Goal: Task Accomplishment & Management: Use online tool/utility

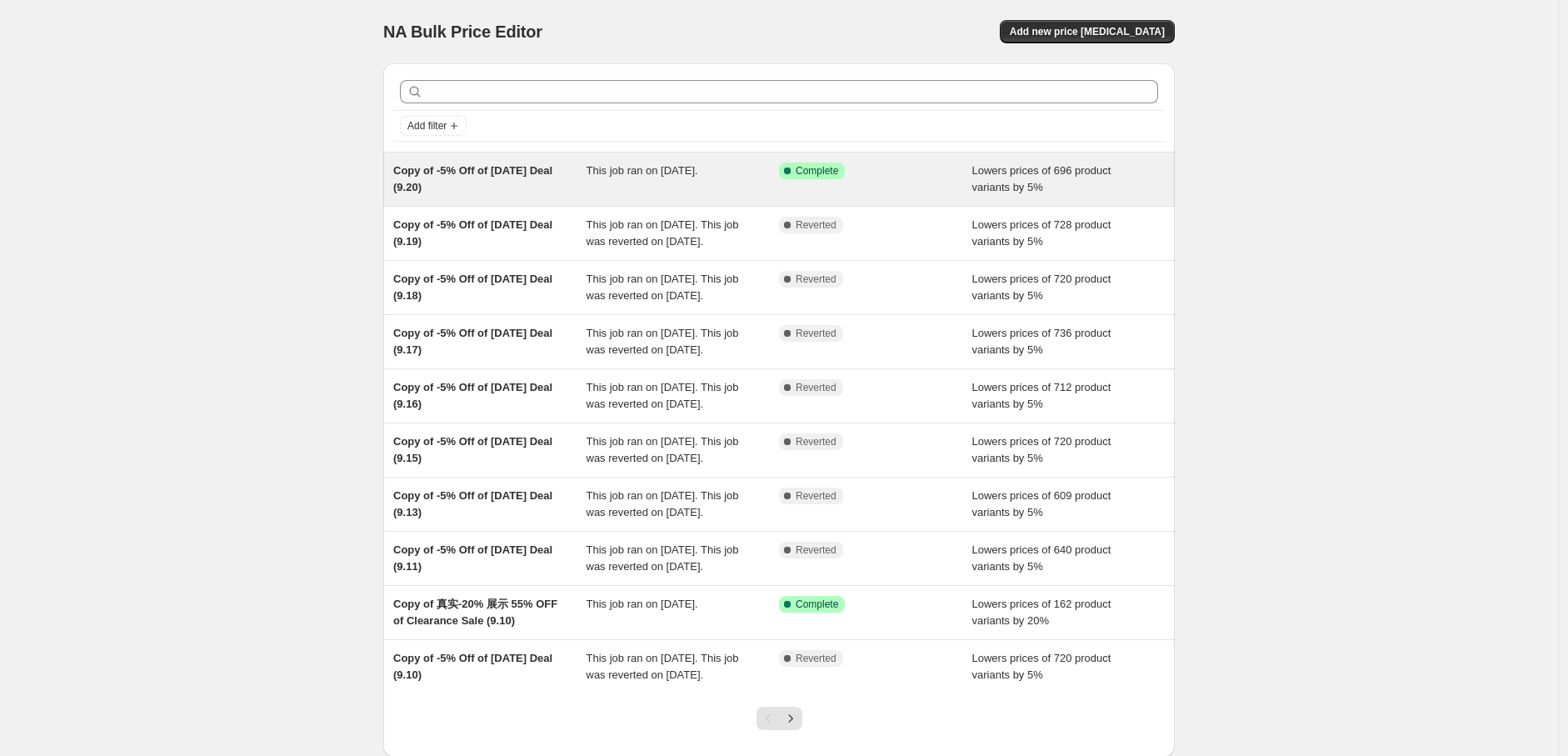
click at [747, 198] on div "Copy of -5% Off of [DATE] Deal (9.20) This job ran on [DATE]. Success Complete …" at bounding box center [779, 179] width 791 height 53
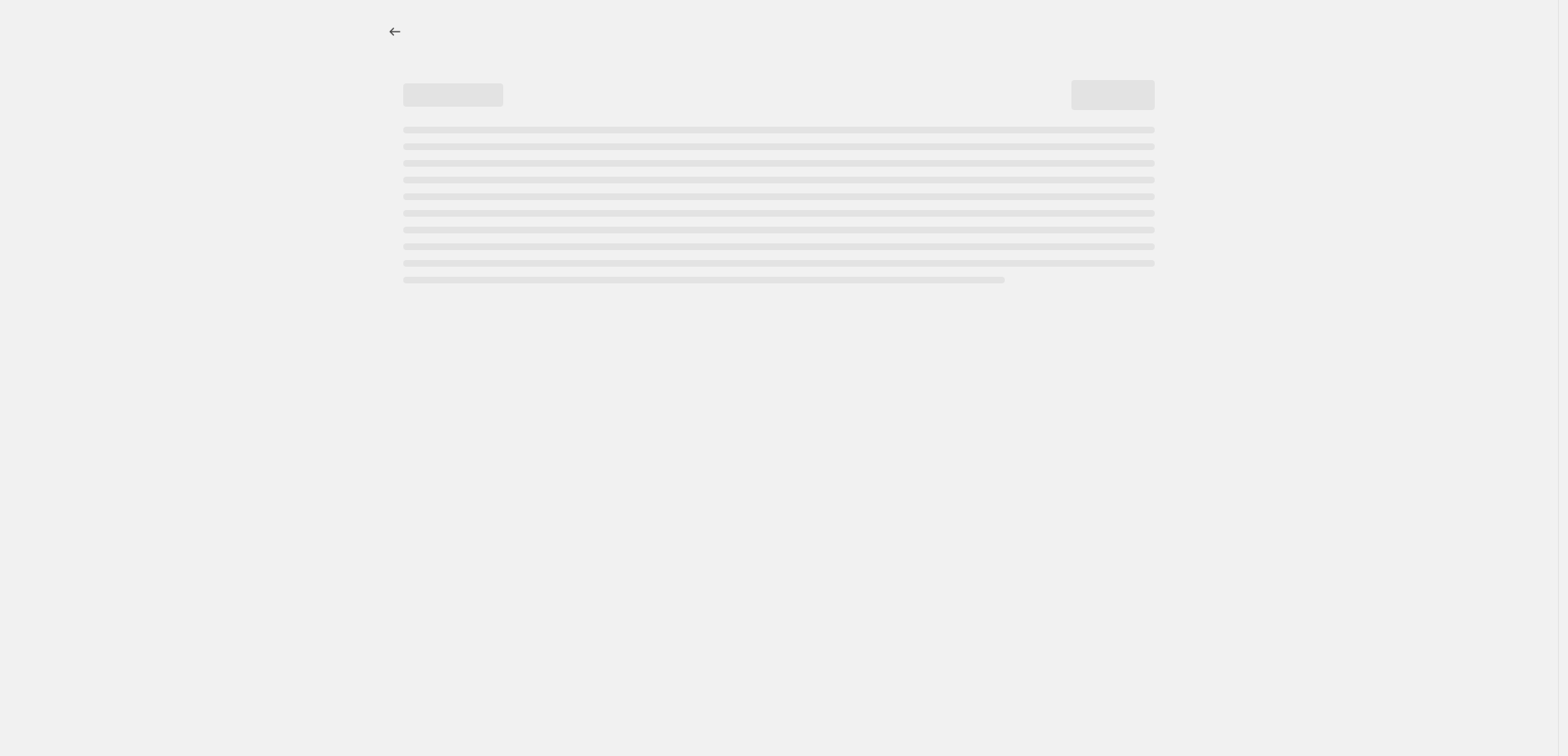
select select "percentage"
select select "pp"
select select "collection"
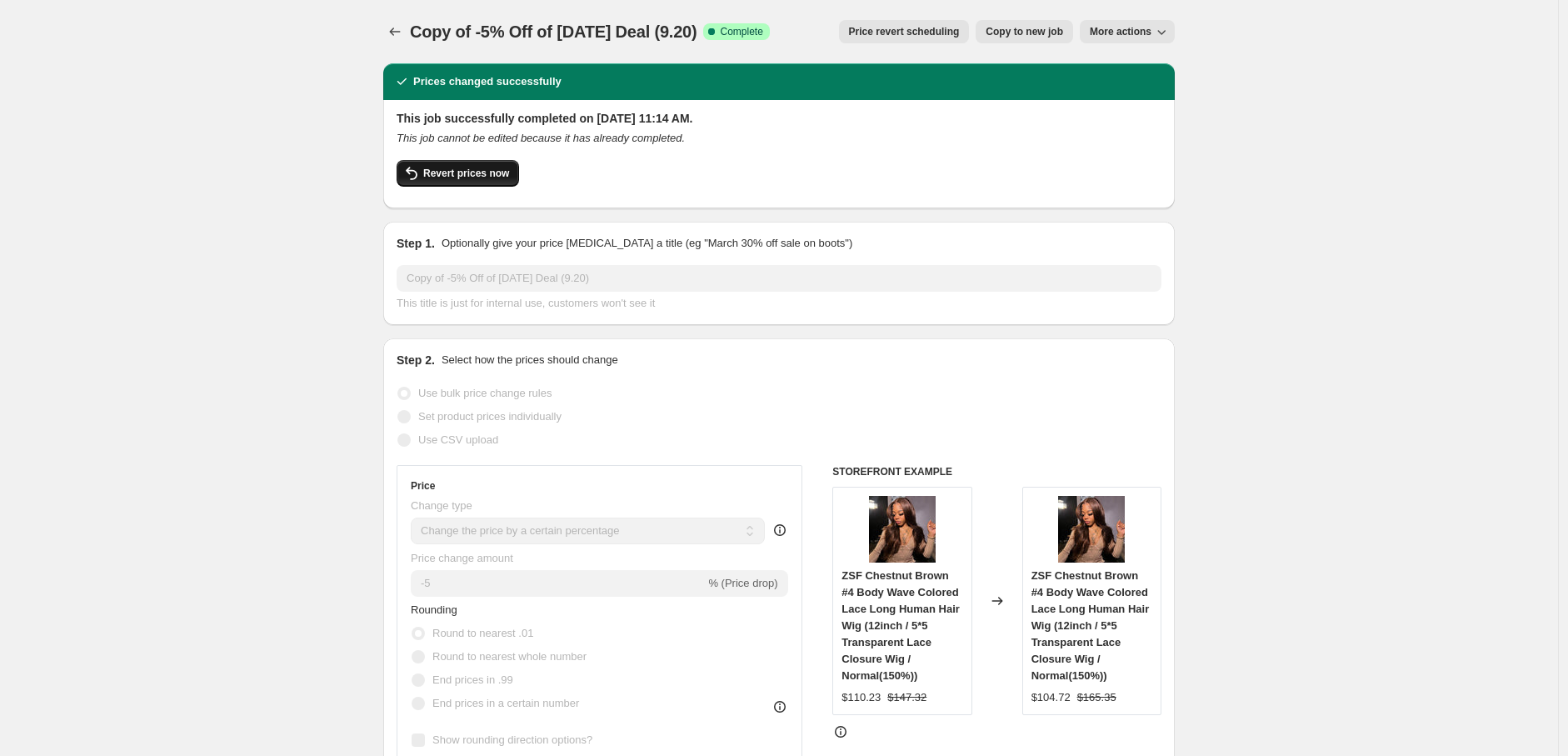
click at [484, 174] on span "Revert prices now" at bounding box center [466, 174] width 86 height 14
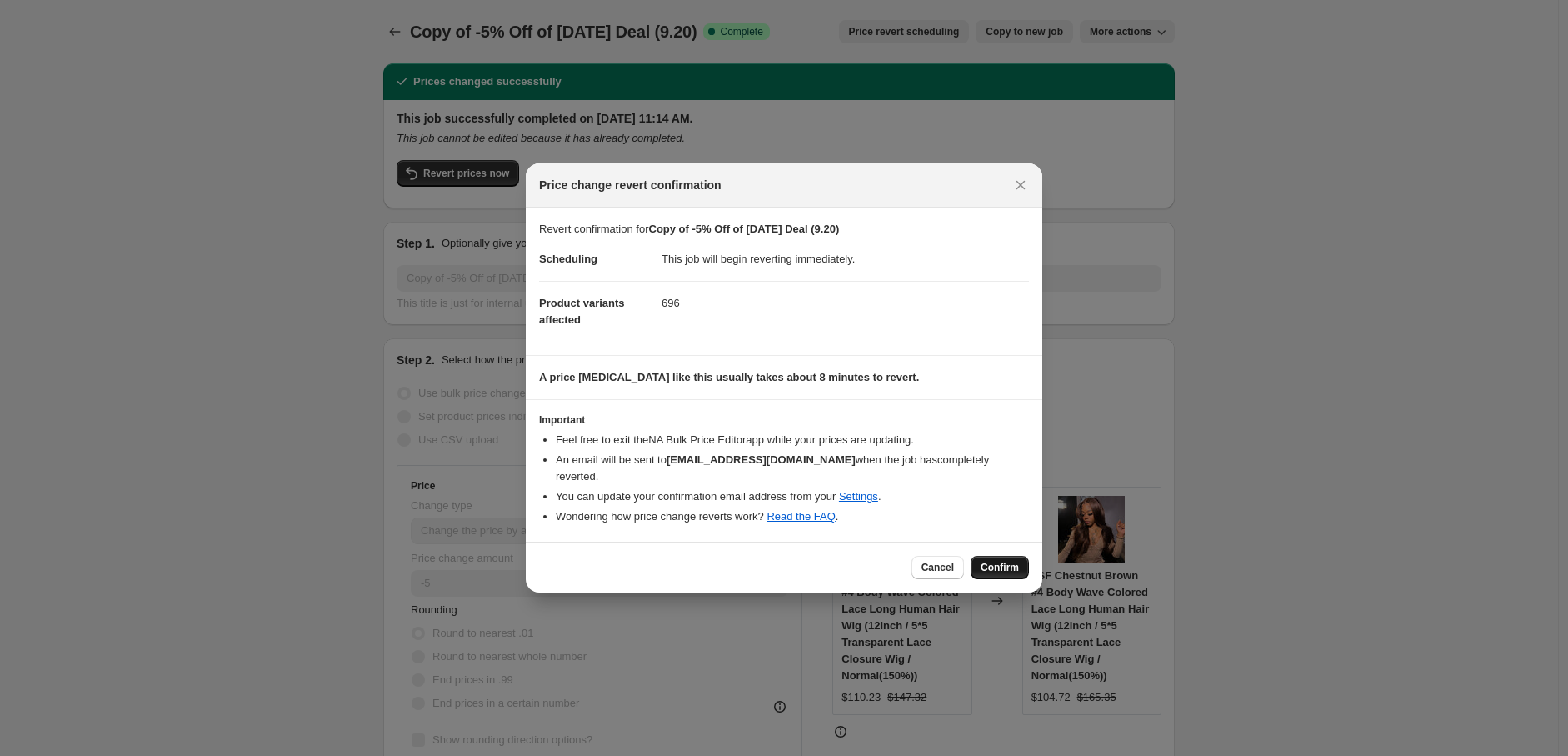
click at [1005, 561] on span "Confirm" at bounding box center [1000, 567] width 38 height 14
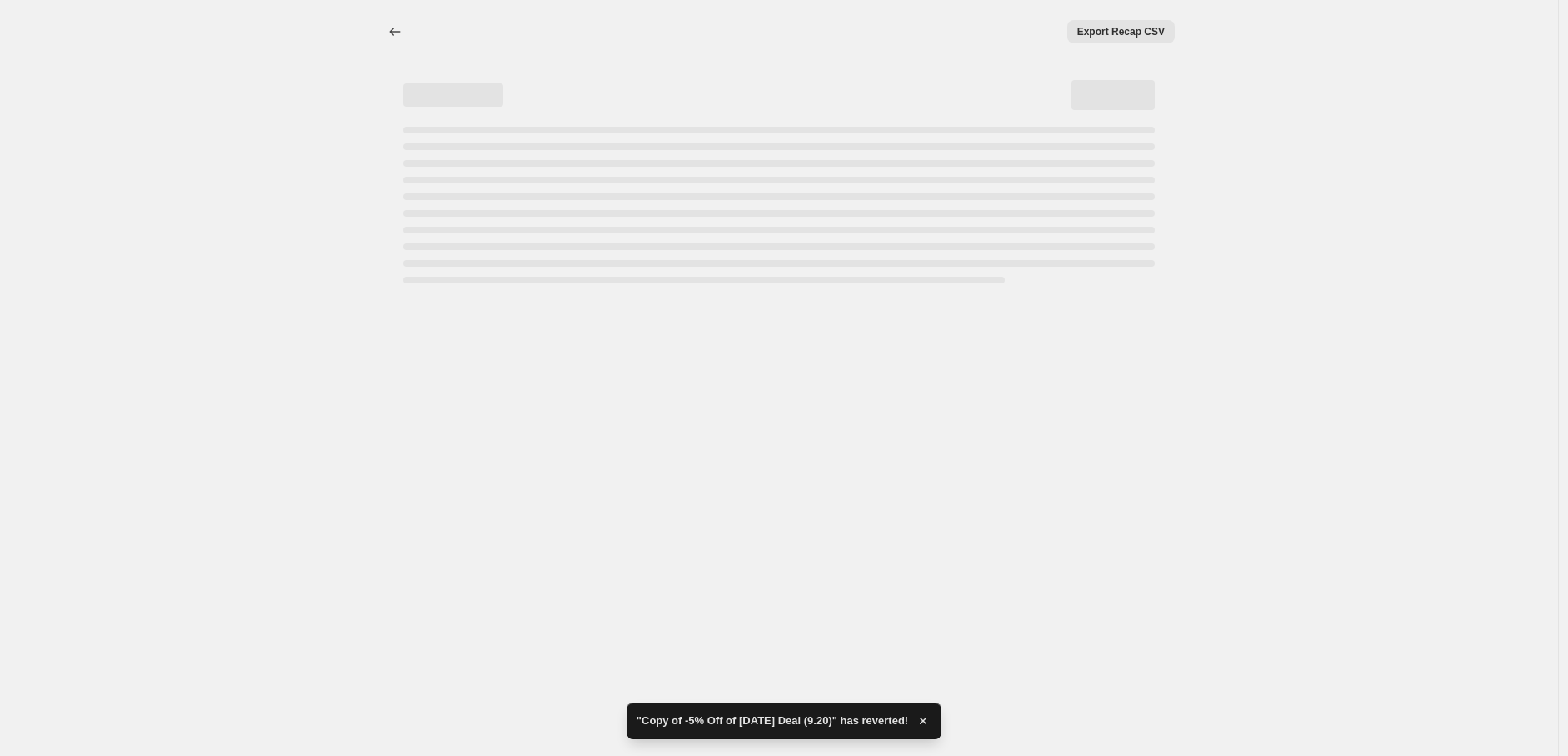
select select "percentage"
select select "pp"
select select "collection"
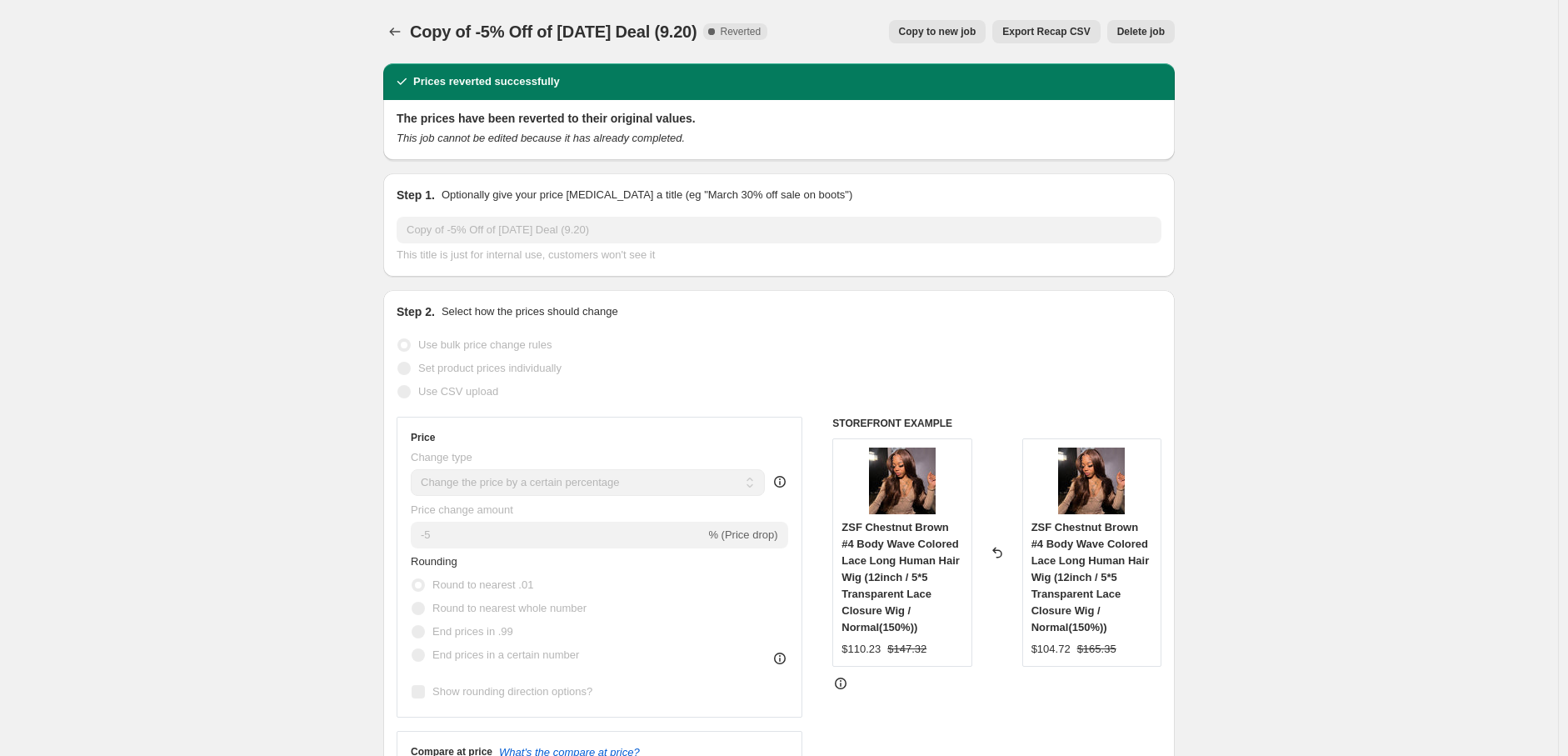
click at [962, 30] on span "Copy to new job" at bounding box center [937, 32] width 78 height 14
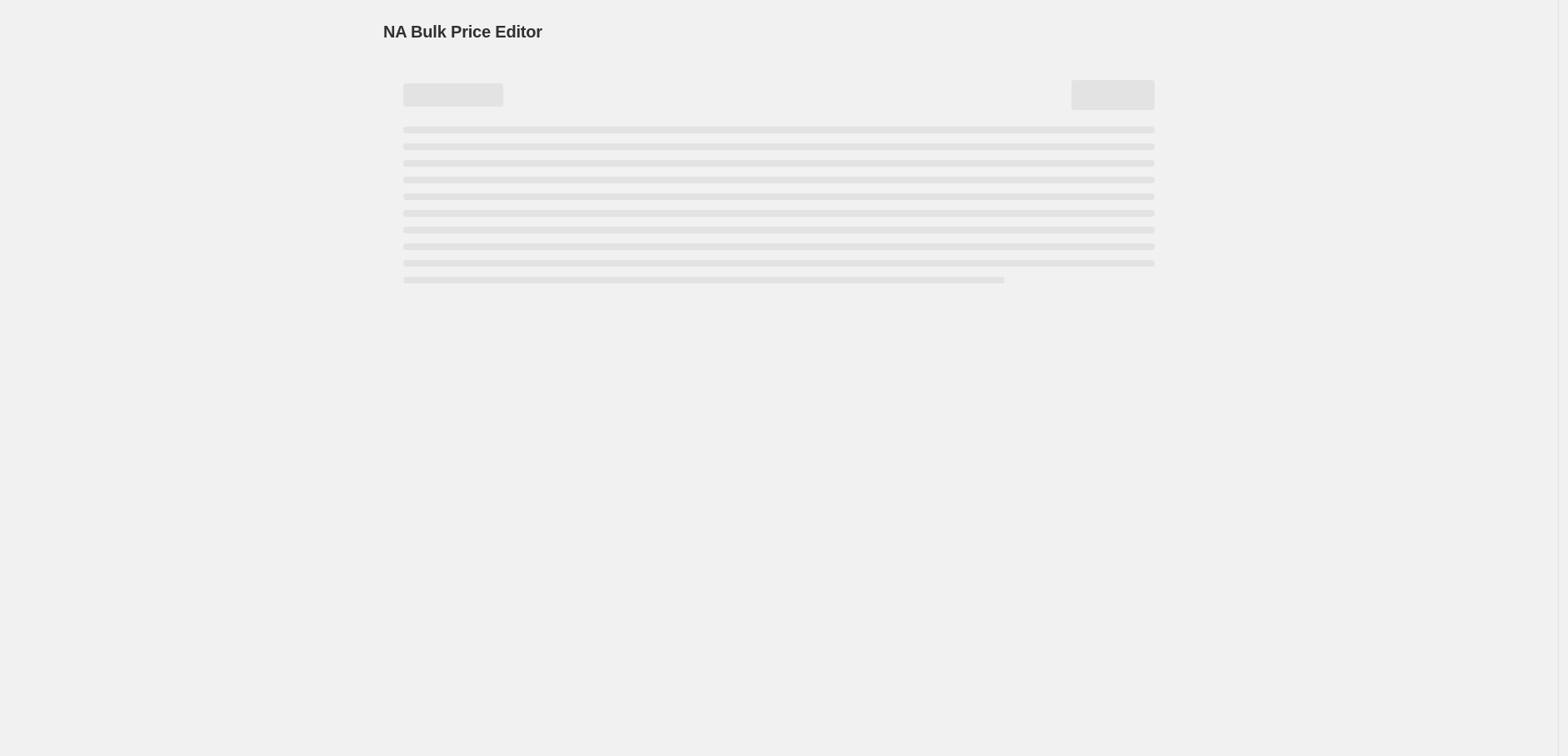
select select "percentage"
select select "pp"
select select "collection"
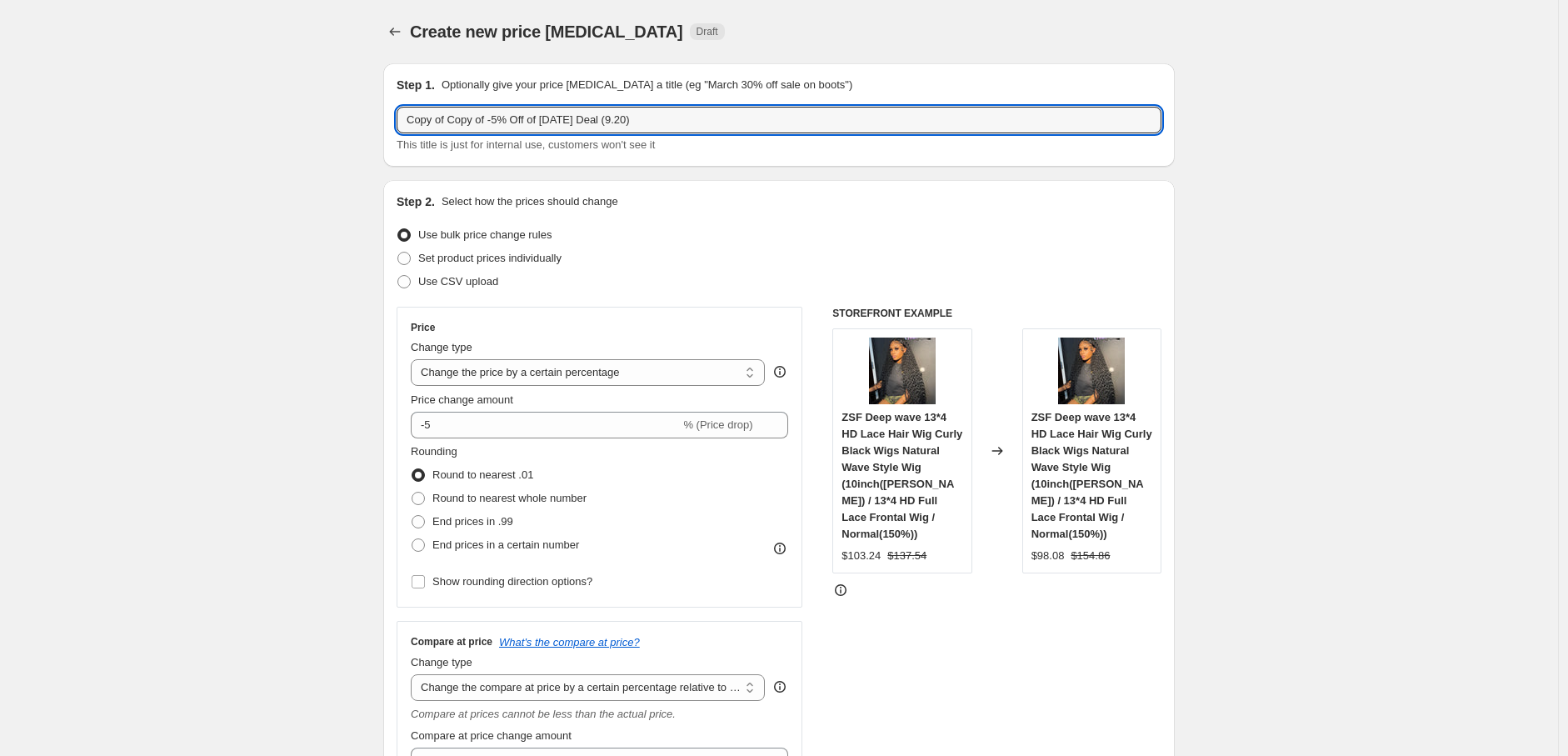
drag, startPoint x: 452, startPoint y: 121, endPoint x: 393, endPoint y: 113, distance: 59.5
click at [393, 113] on div "Step 1. Optionally give your price [MEDICAL_DATA] a title (eg "March 30% off sa…" at bounding box center [779, 114] width 791 height 104
click at [581, 115] on input "Copy of -5% Off of [DATE] Deal (9.20)" at bounding box center [779, 119] width 765 height 27
type input "Copy of -5% Off of [DATE] Deal (9.24)"
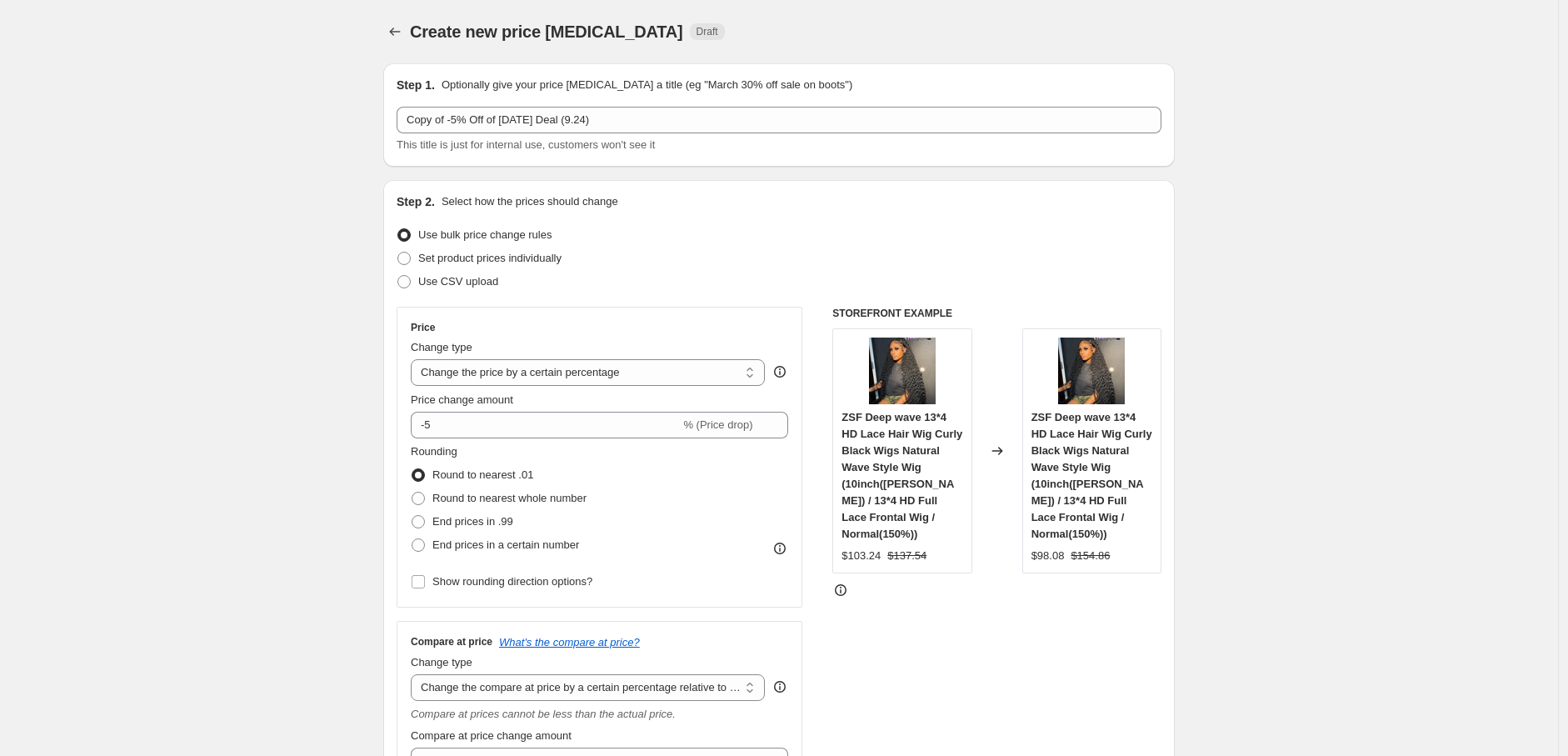
drag, startPoint x: 1308, startPoint y: 120, endPoint x: 1304, endPoint y: 131, distance: 11.7
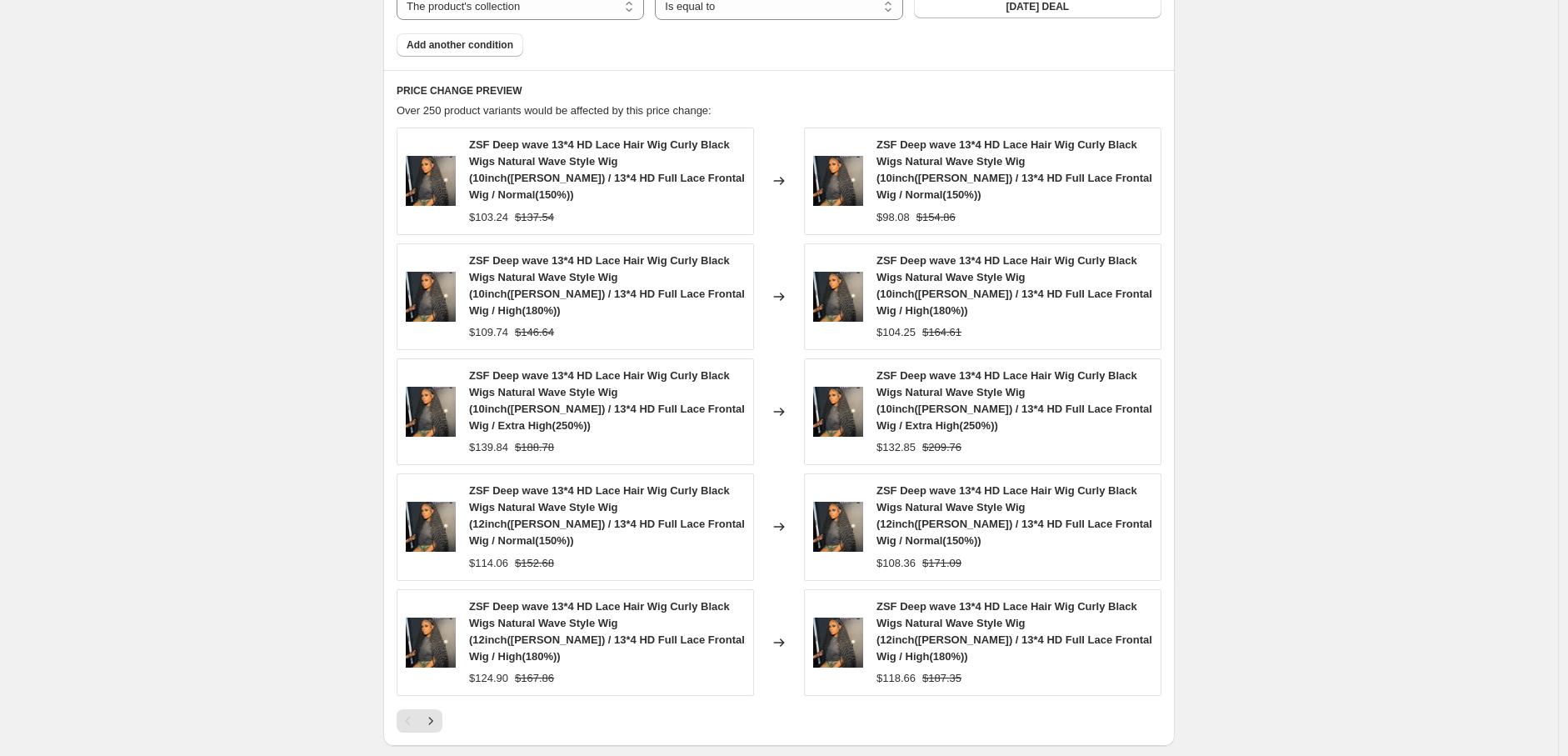
scroll to position [1438, 0]
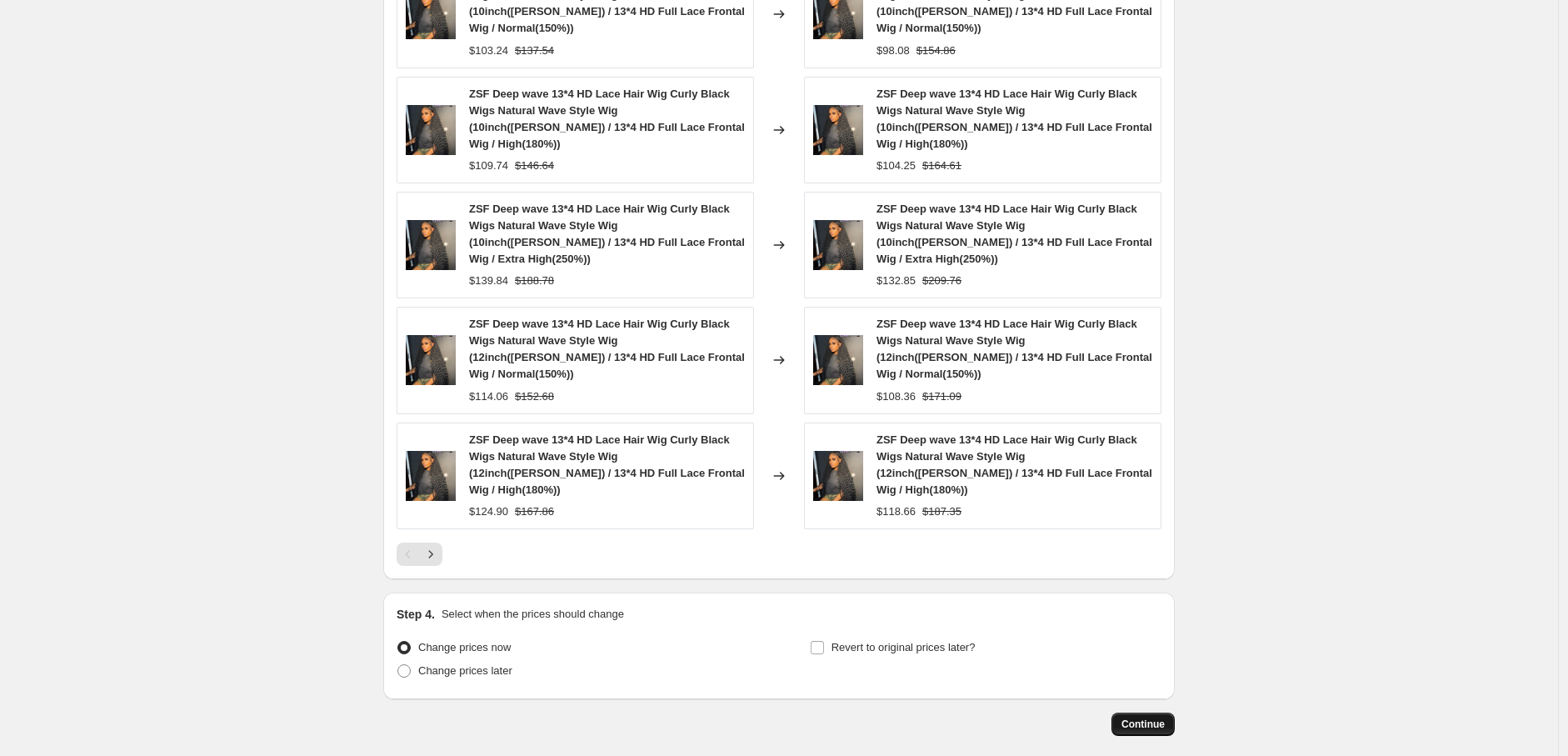
click at [1157, 718] on span "Continue" at bounding box center [1143, 724] width 43 height 14
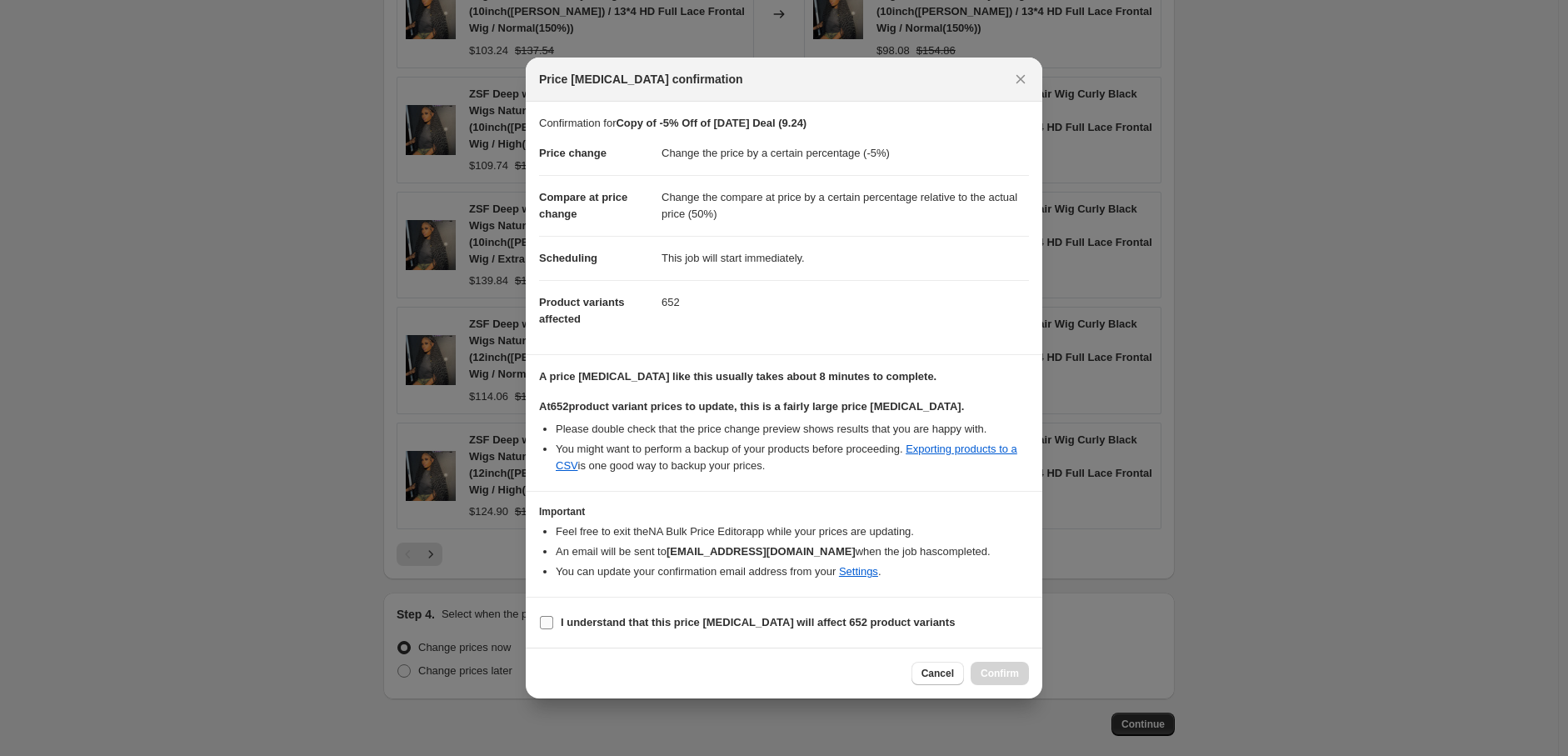
click at [543, 622] on input "I understand that this price [MEDICAL_DATA] will affect 652 product variants" at bounding box center [547, 623] width 14 height 14
checkbox input "true"
click at [1003, 666] on span "Confirm" at bounding box center [1000, 673] width 38 height 14
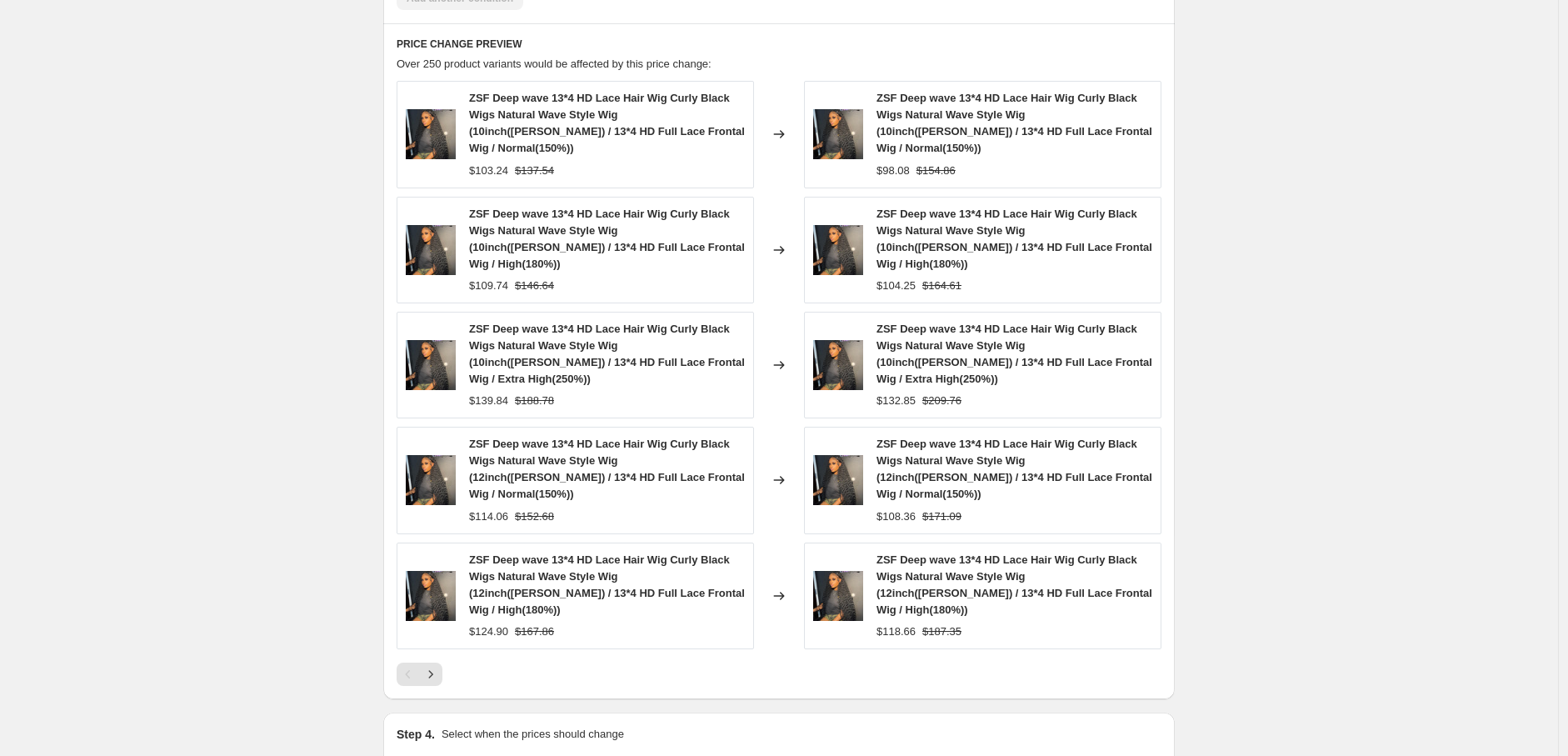
select select "percentage"
select select "pp"
select select "collection"
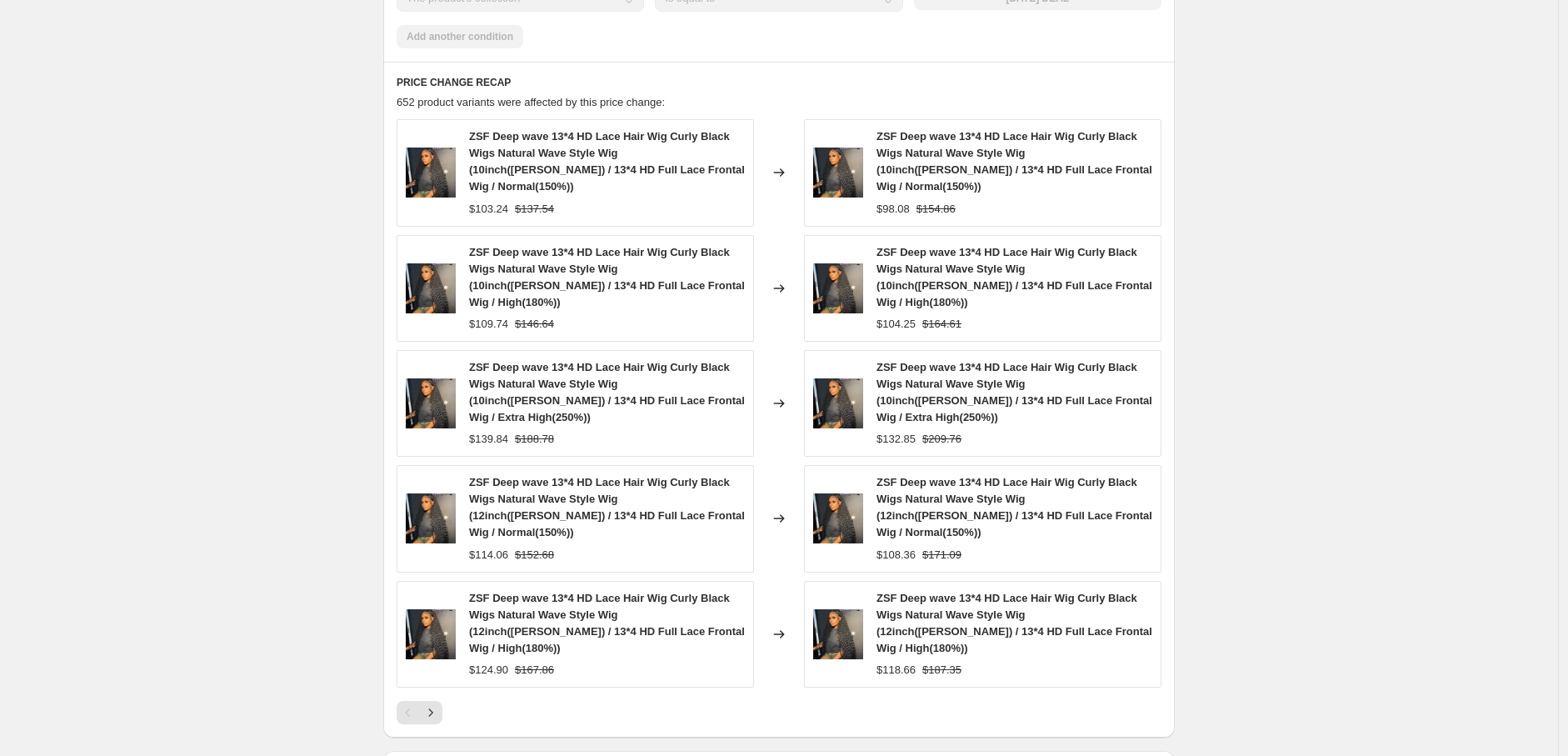
scroll to position [0, 0]
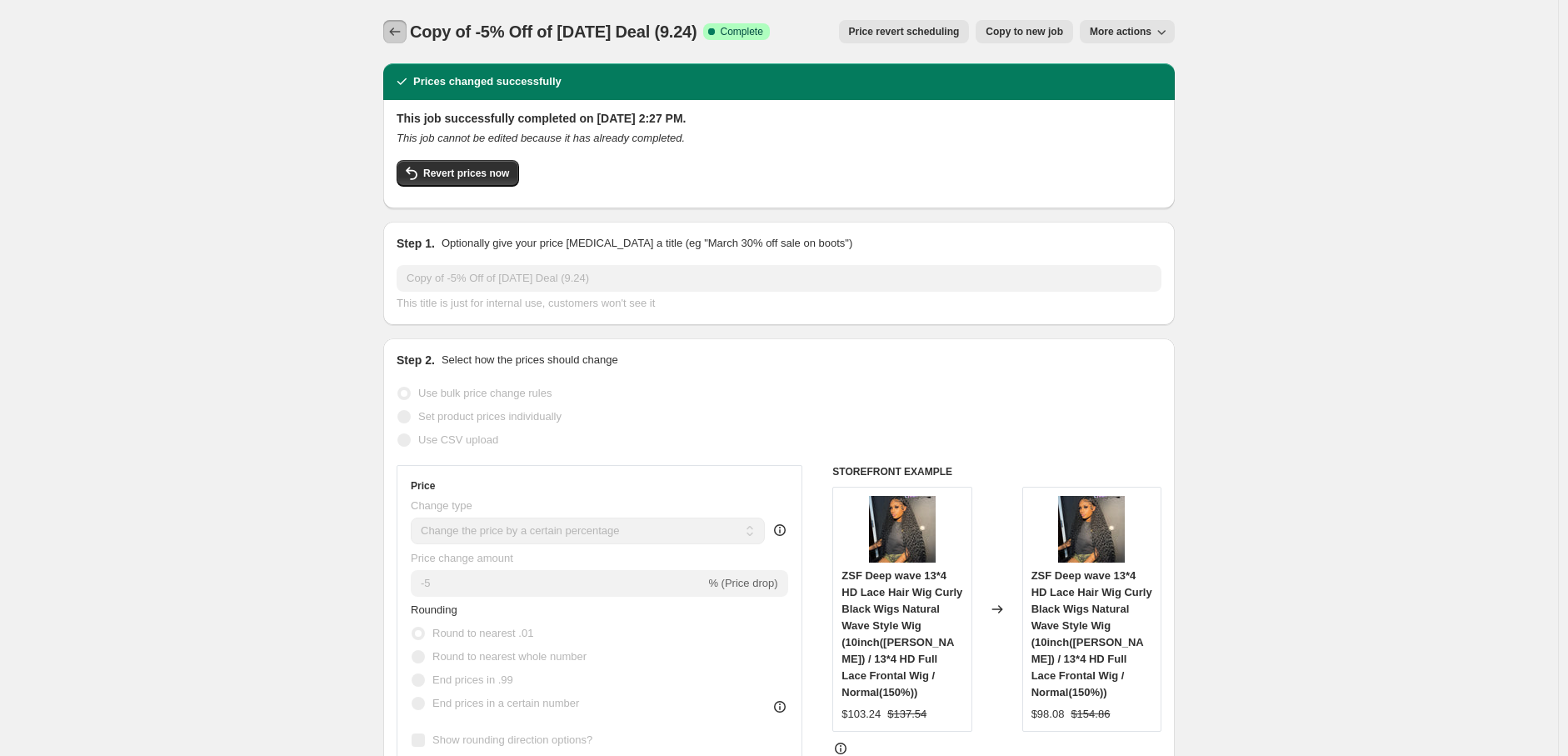
click at [399, 27] on icon "Price change jobs" at bounding box center [395, 32] width 17 height 17
